Goal: Task Accomplishment & Management: Manage account settings

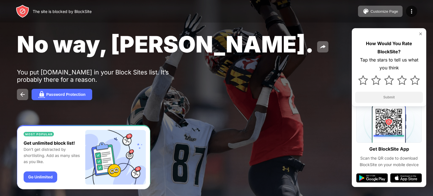
click at [234, 80] on div "No way, [PERSON_NAME]. You put [DOMAIN_NAME] in your Block Sites list. It’s pro…" at bounding box center [216, 65] width 433 height 130
click at [411, 12] on img at bounding box center [411, 11] width 7 height 7
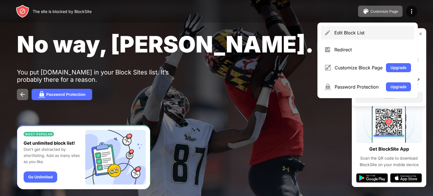
click at [382, 26] on div "Edit Block List" at bounding box center [368, 33] width 94 height 14
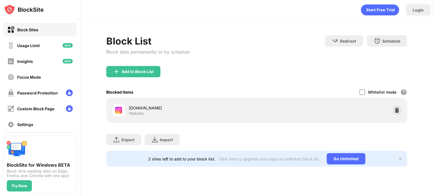
click at [365, 92] on div "Whitelist mode Block all websites except for those in your whitelist. Whitelist…" at bounding box center [383, 92] width 48 height 12
click at [364, 92] on div at bounding box center [362, 92] width 6 height 6
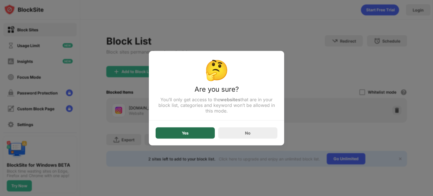
click at [182, 132] on div "Yes" at bounding box center [185, 132] width 7 height 5
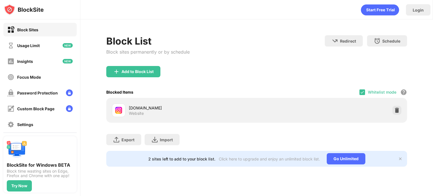
click at [134, 107] on div "instagram.com" at bounding box center [193, 108] width 128 height 6
click at [363, 92] on img at bounding box center [362, 92] width 5 height 5
